Goal: Check status: Check status

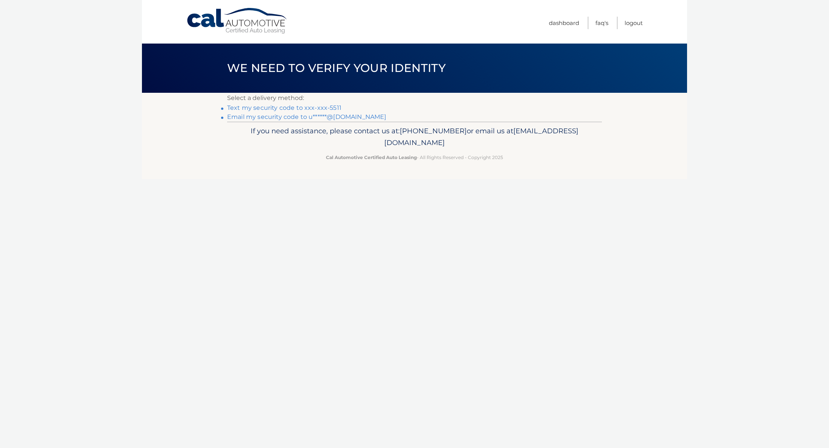
click at [331, 107] on link "Text my security code to xxx-xxx-5511" at bounding box center [284, 107] width 114 height 7
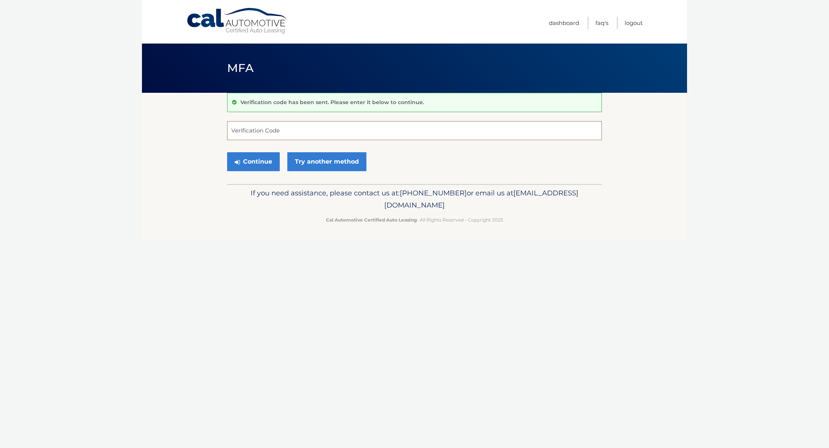
click at [322, 130] on input "Verification Code" at bounding box center [414, 130] width 375 height 19
type input "162022"
click at [264, 162] on button "Continue" at bounding box center [253, 161] width 53 height 19
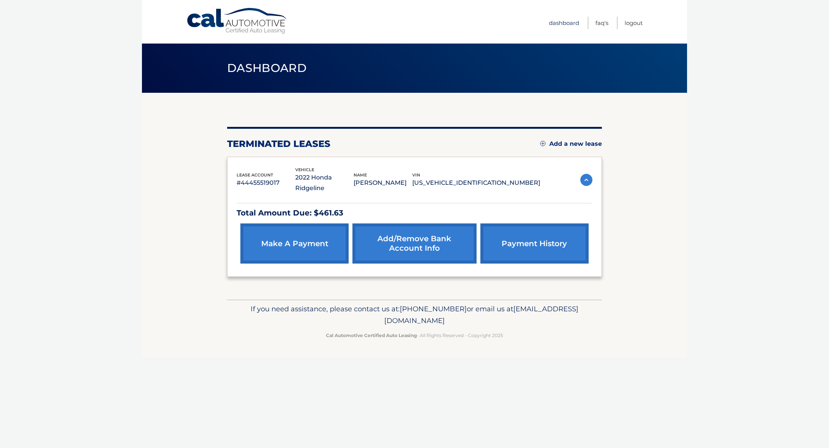
click at [568, 22] on link "Dashboard" at bounding box center [564, 23] width 30 height 12
click at [564, 23] on link "Dashboard" at bounding box center [564, 23] width 30 height 12
click at [516, 231] on link "payment history" at bounding box center [535, 243] width 108 height 40
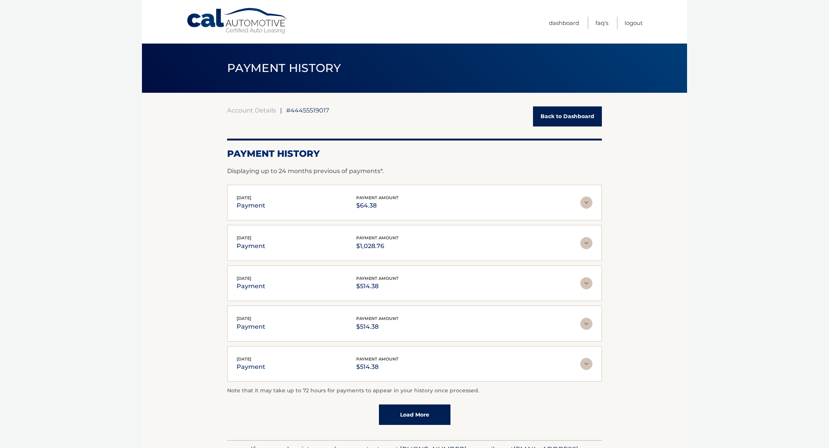
click at [588, 201] on img at bounding box center [587, 203] width 12 height 12
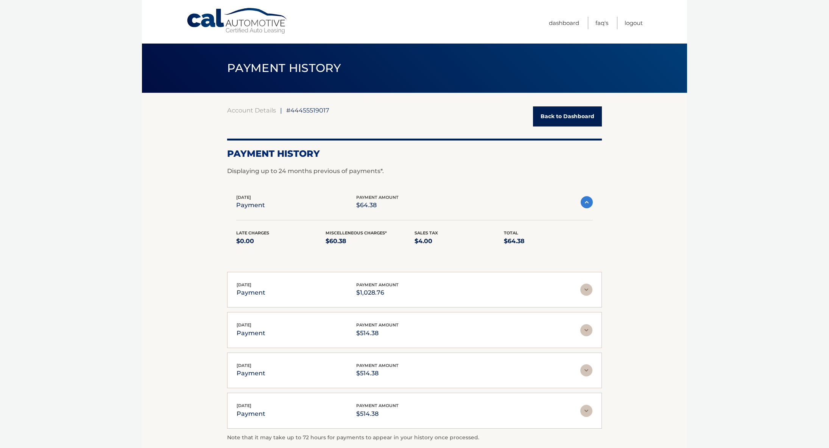
click at [586, 289] on img at bounding box center [587, 290] width 12 height 12
